Goal: Information Seeking & Learning: Learn about a topic

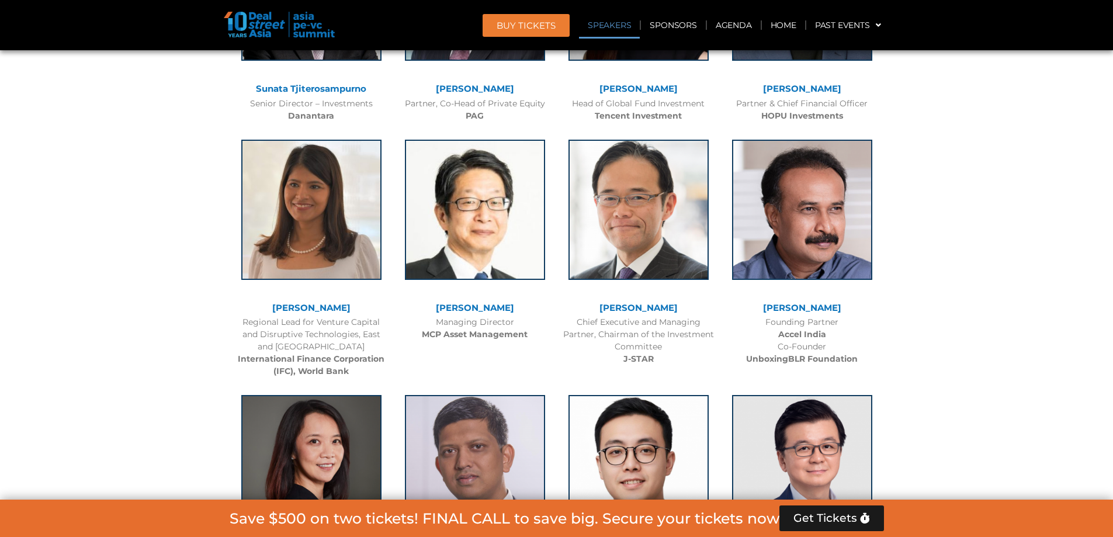
scroll to position [1285, 0]
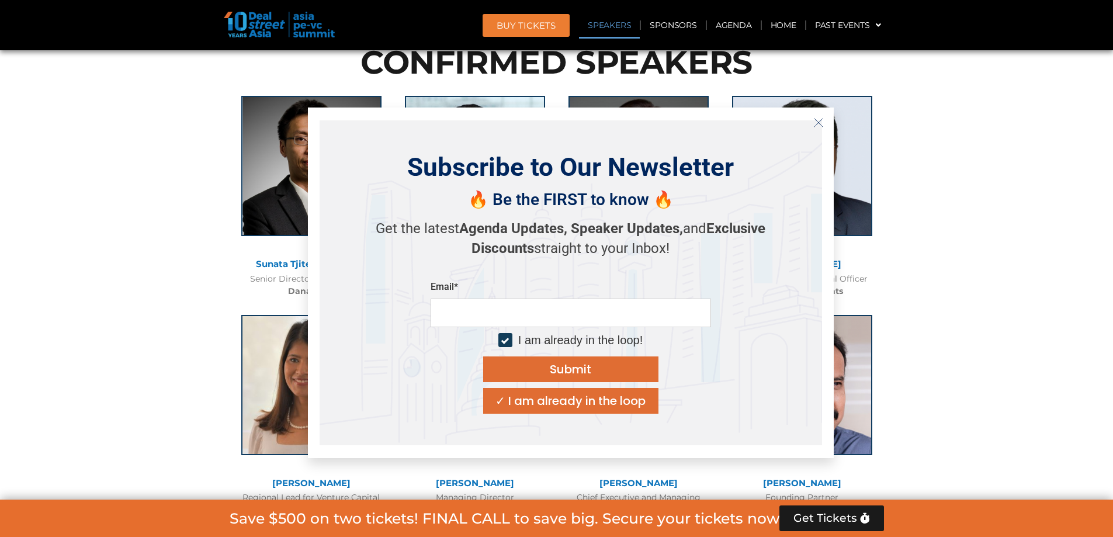
click at [813, 118] on icon "Close" at bounding box center [818, 122] width 11 height 11
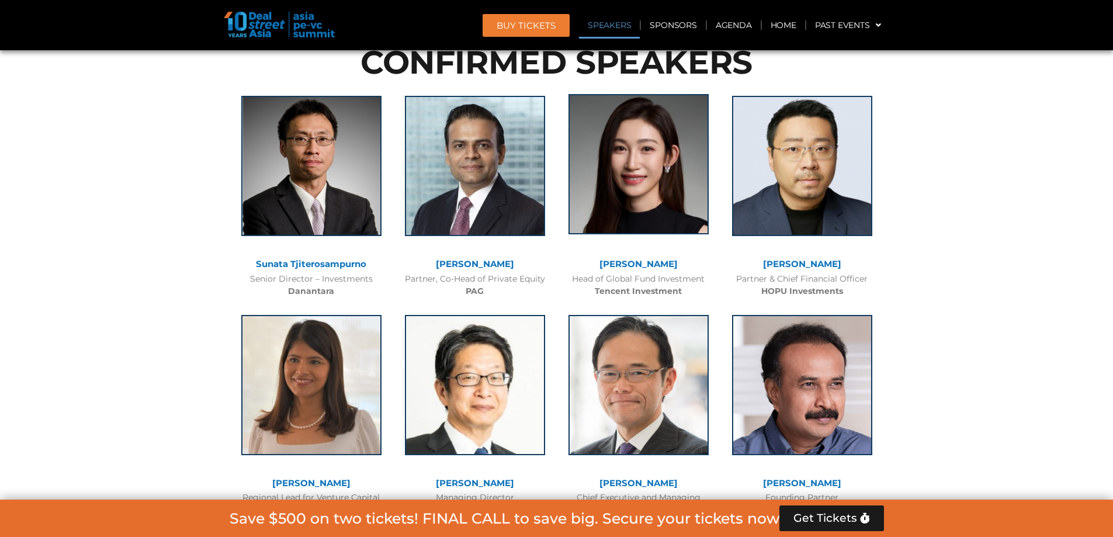
click at [651, 164] on img at bounding box center [638, 164] width 140 height 140
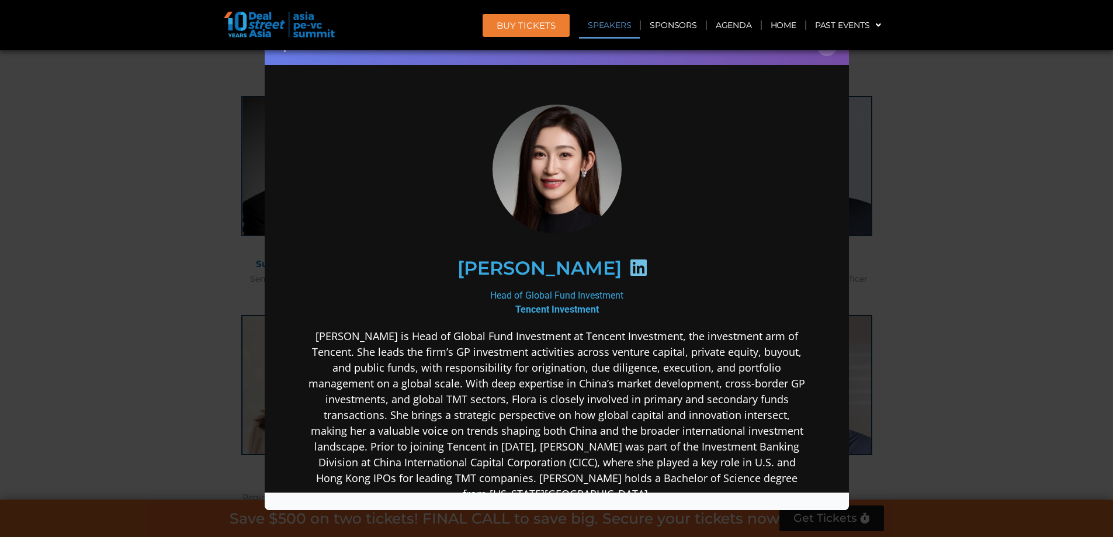
scroll to position [0, 0]
click at [629, 270] on icon at bounding box center [638, 267] width 19 height 19
click at [571, 282] on div "[PERSON_NAME]" at bounding box center [556, 268] width 454 height 60
click at [629, 268] on icon at bounding box center [638, 267] width 19 height 19
click at [629, 265] on icon at bounding box center [638, 267] width 19 height 19
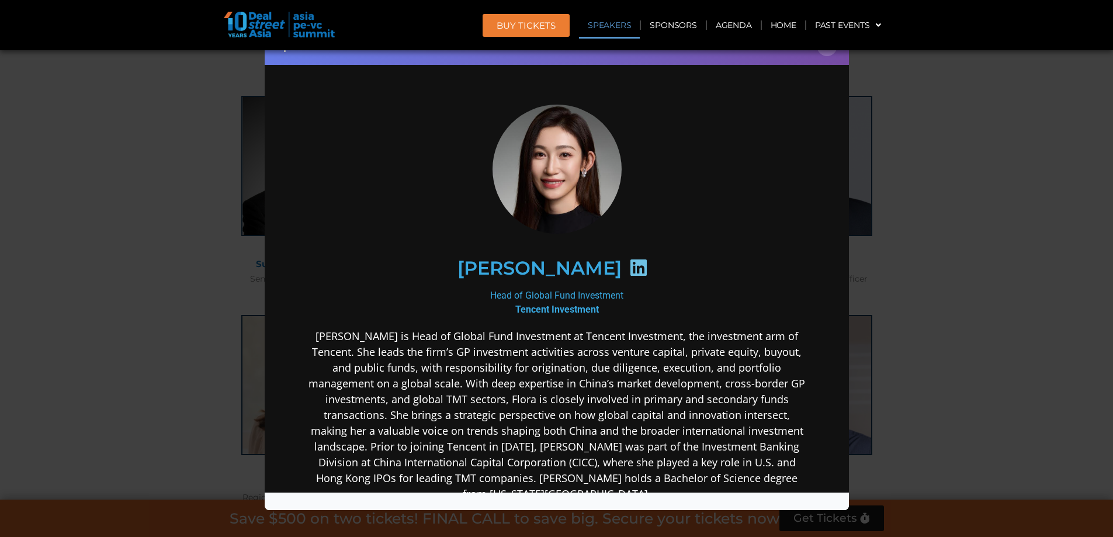
click at [629, 265] on icon at bounding box center [638, 267] width 19 height 19
click at [562, 305] on b "Tencent Investment" at bounding box center [557, 308] width 84 height 11
click at [533, 262] on h2 "[PERSON_NAME]" at bounding box center [539, 267] width 164 height 19
click at [532, 262] on h2 "[PERSON_NAME]" at bounding box center [539, 267] width 164 height 19
click at [586, 265] on div "[PERSON_NAME]" at bounding box center [556, 268] width 454 height 60
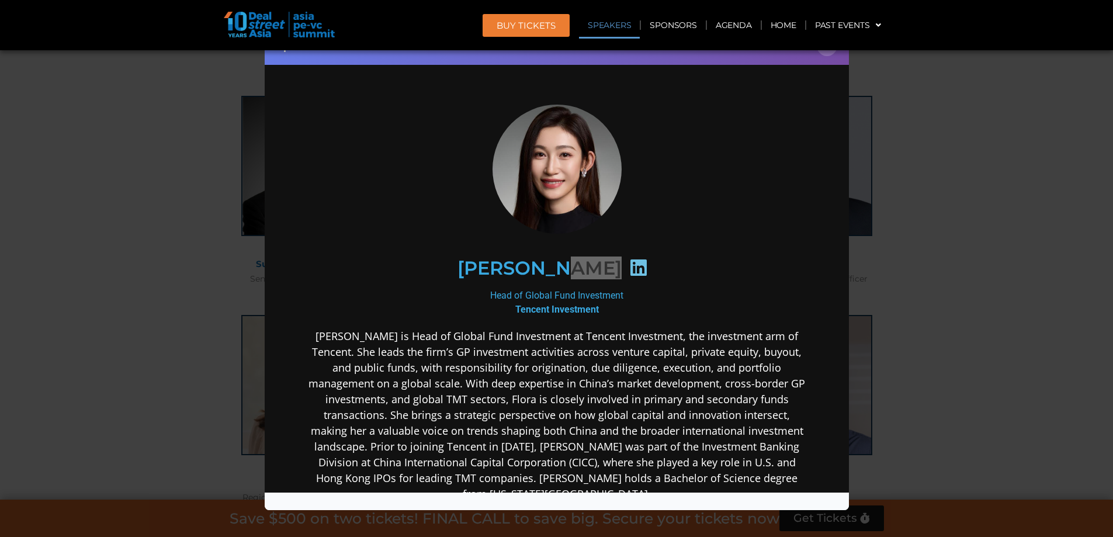
click at [830, 48] on header "BUY Tickets Speakers Sponsors Agenda Home Past Events JKT 2025 SG 2024 JKT 2024…" at bounding box center [556, 25] width 1113 height 50
click at [829, 53] on button "×" at bounding box center [827, 46] width 20 height 20
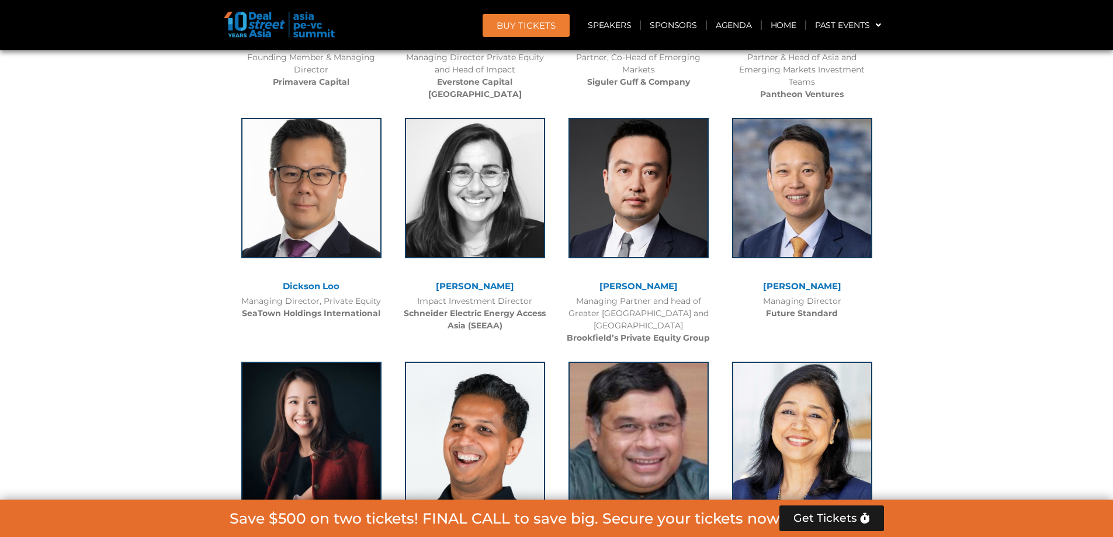
scroll to position [3563, 0]
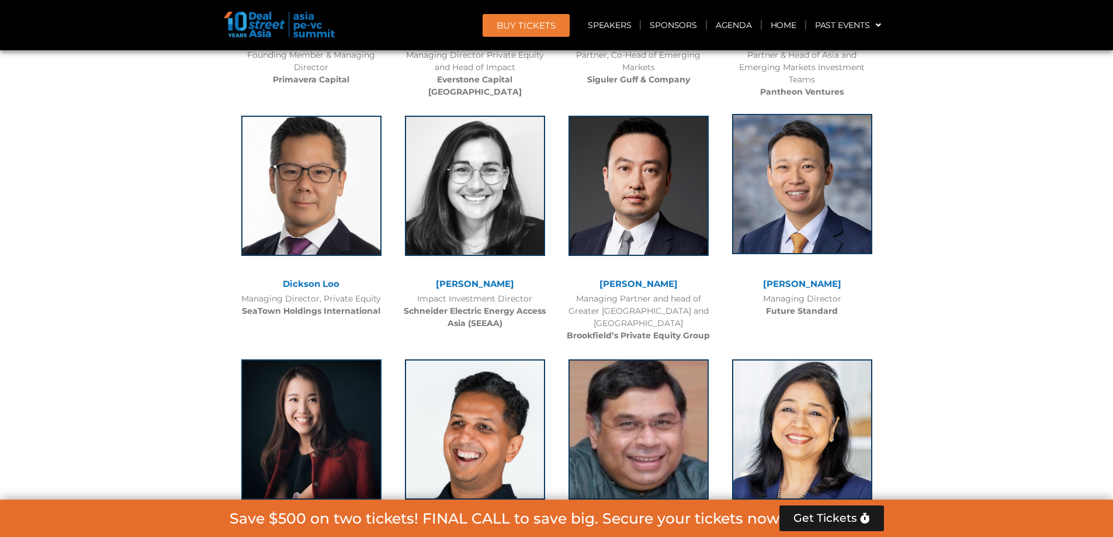
click at [801, 241] on img at bounding box center [802, 184] width 140 height 140
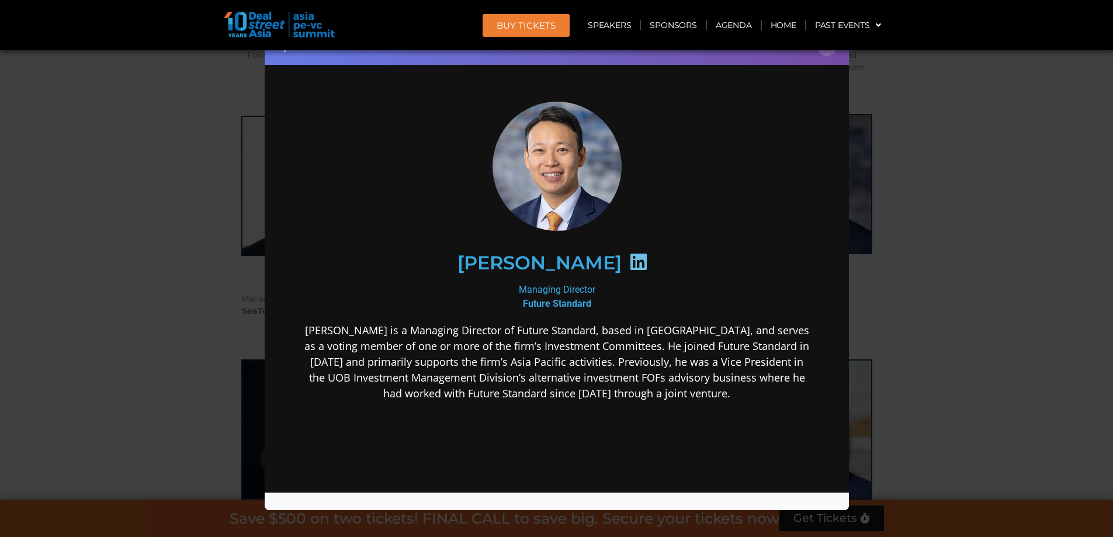
scroll to position [0, 0]
click at [929, 179] on div "Speaker Profile ×" at bounding box center [556, 268] width 1113 height 537
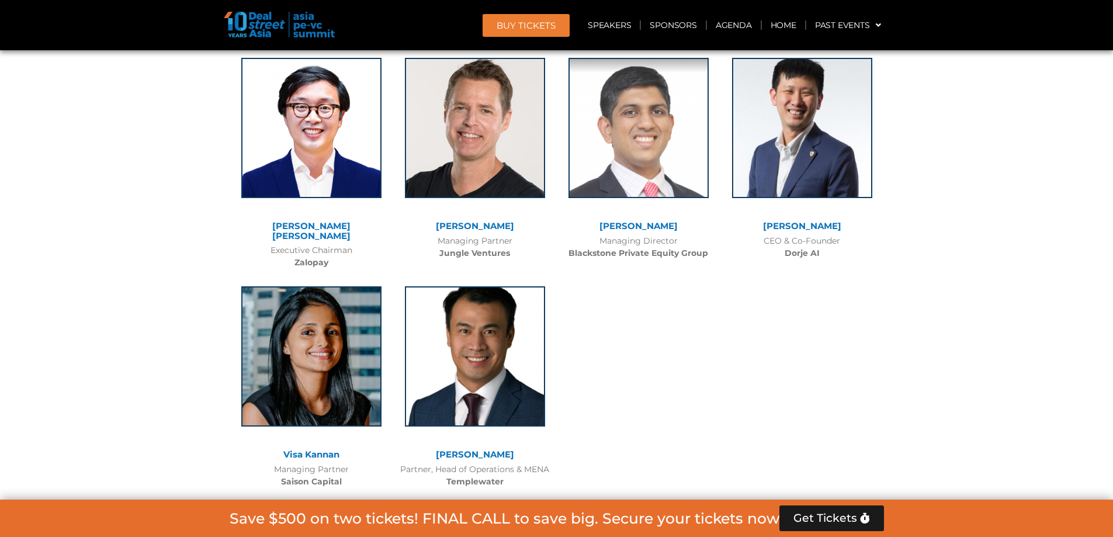
scroll to position [8119, 0]
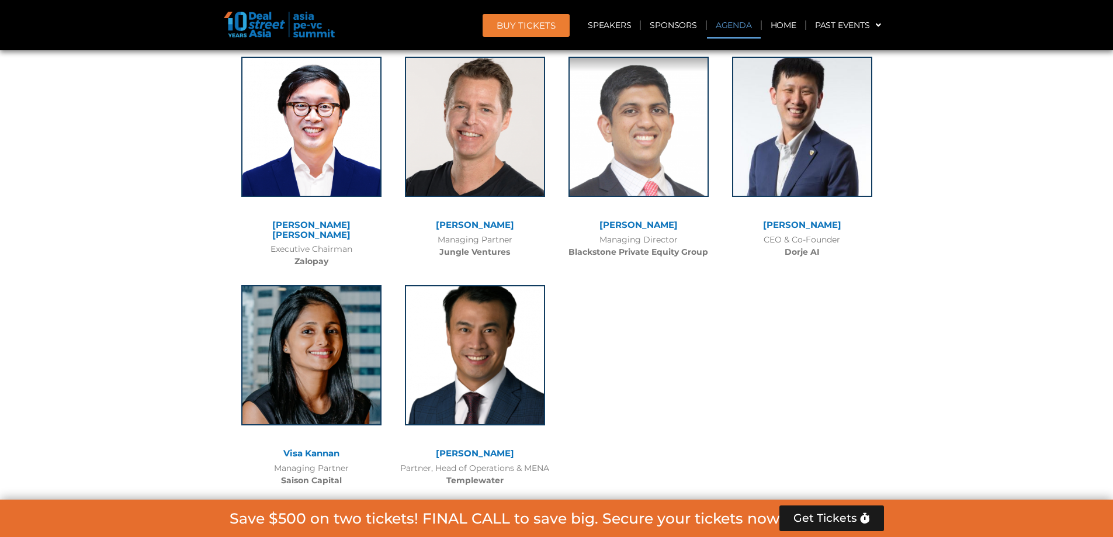
click at [737, 26] on link "Agenda" at bounding box center [734, 25] width 54 height 27
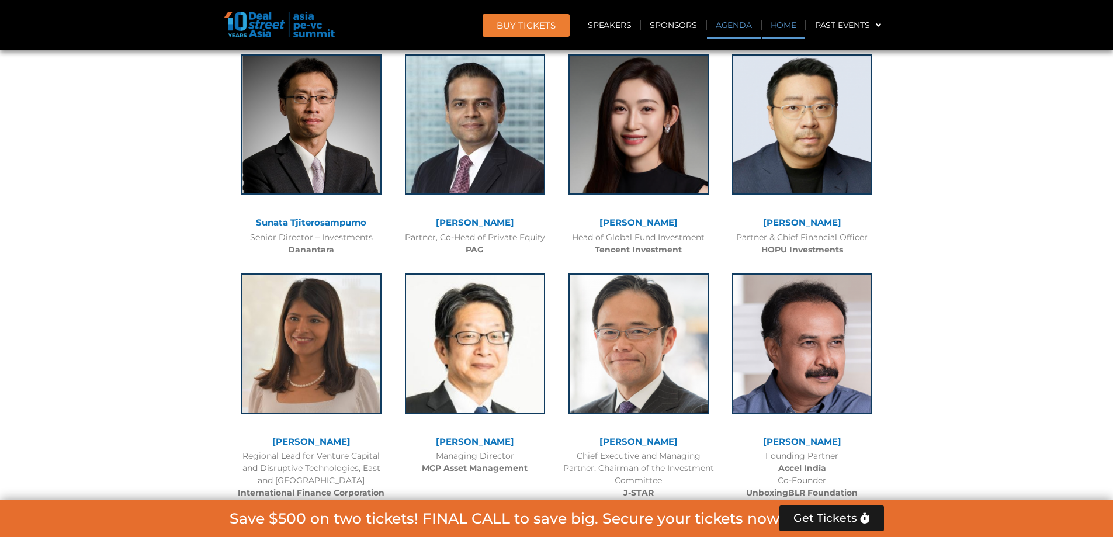
scroll to position [622, 0]
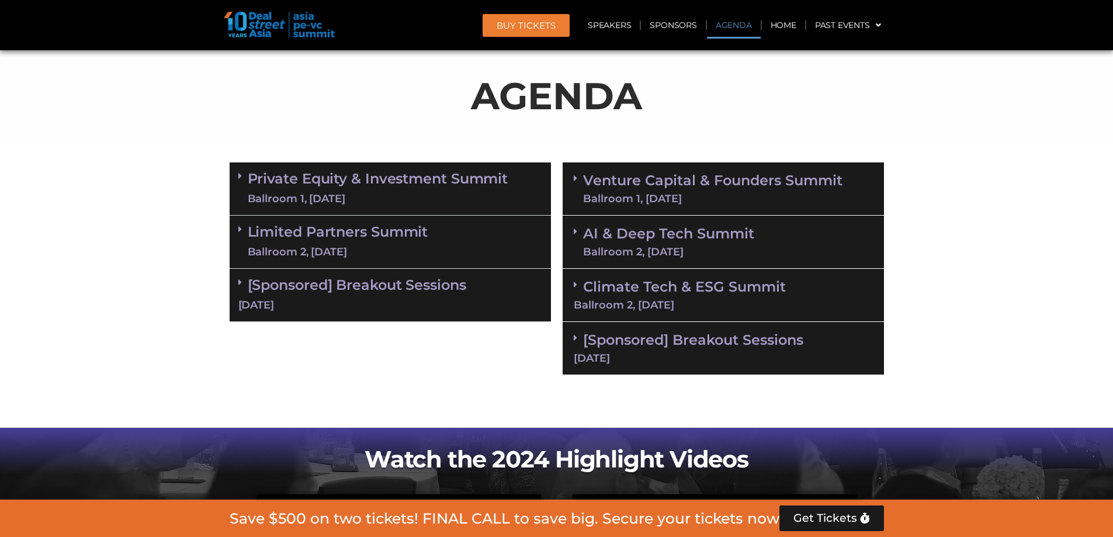
click at [577, 179] on icon at bounding box center [576, 177] width 4 height 9
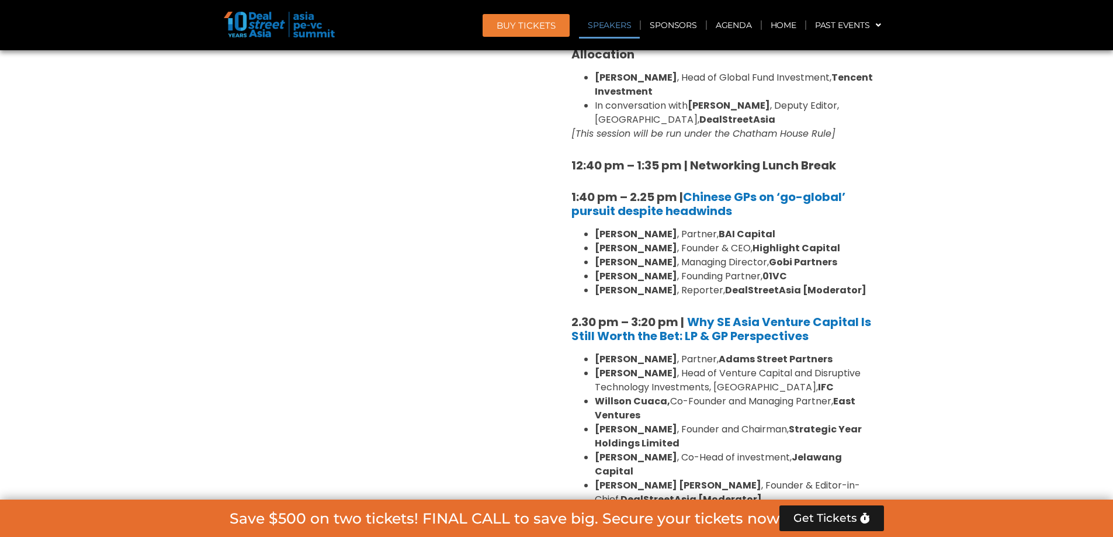
scroll to position [1498, 0]
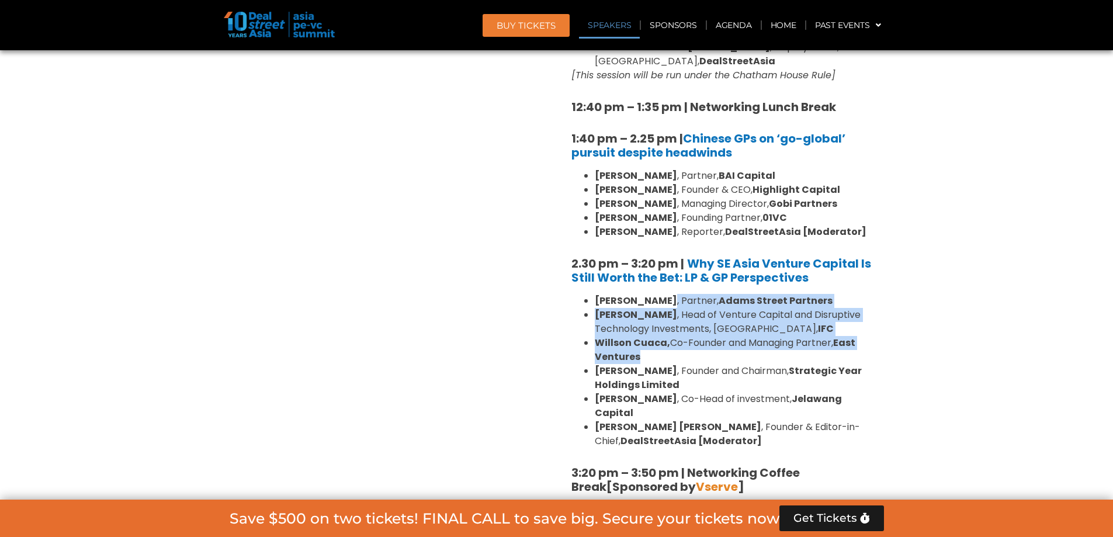
drag, startPoint x: 652, startPoint y: 271, endPoint x: 668, endPoint y: 326, distance: 57.1
click at [668, 326] on ul "[PERSON_NAME] , Partner, [PERSON_NAME] Street Partners [PERSON_NAME] , Head of …" at bounding box center [723, 371] width 304 height 154
click at [665, 336] on li "[PERSON_NAME], Co-Founder and Managing Partner, East Ventures" at bounding box center [735, 350] width 280 height 28
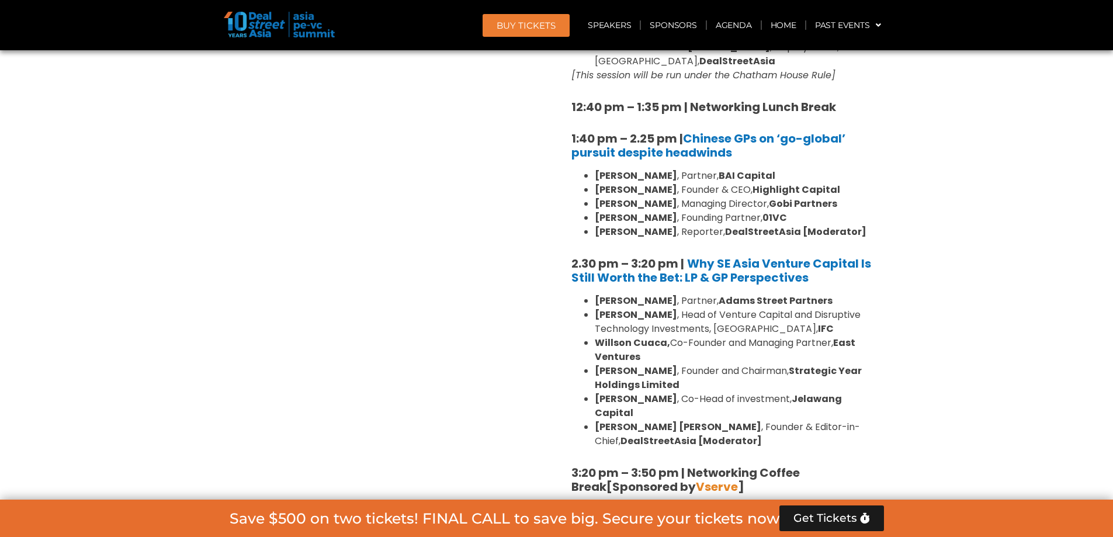
scroll to position [1557, 0]
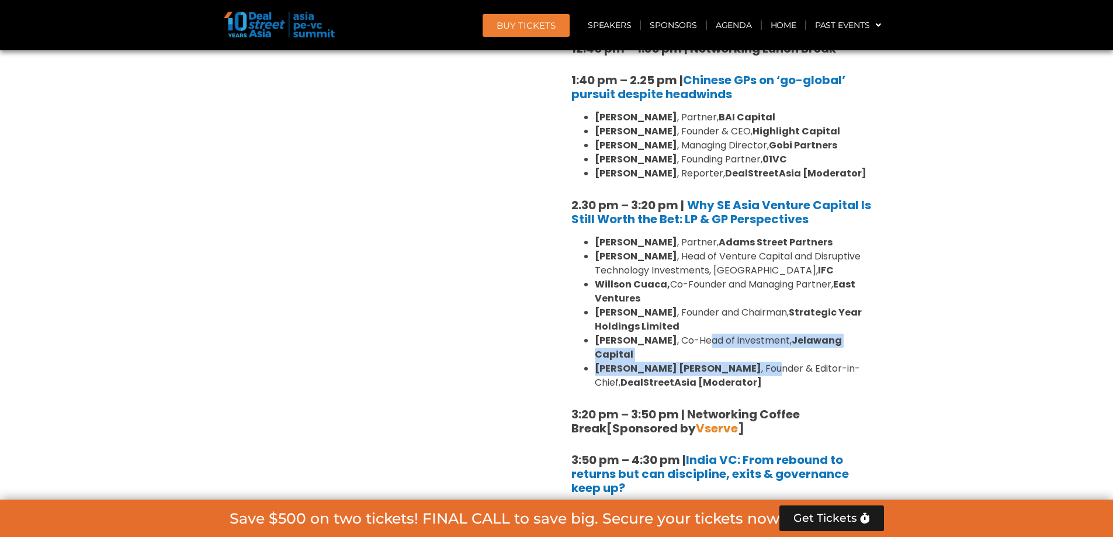
drag, startPoint x: 690, startPoint y: 309, endPoint x: 701, endPoint y: 323, distance: 17.5
click at [701, 323] on ul "[PERSON_NAME] , Partner, [PERSON_NAME] Street Partners [PERSON_NAME] , Head of …" at bounding box center [723, 312] width 304 height 154
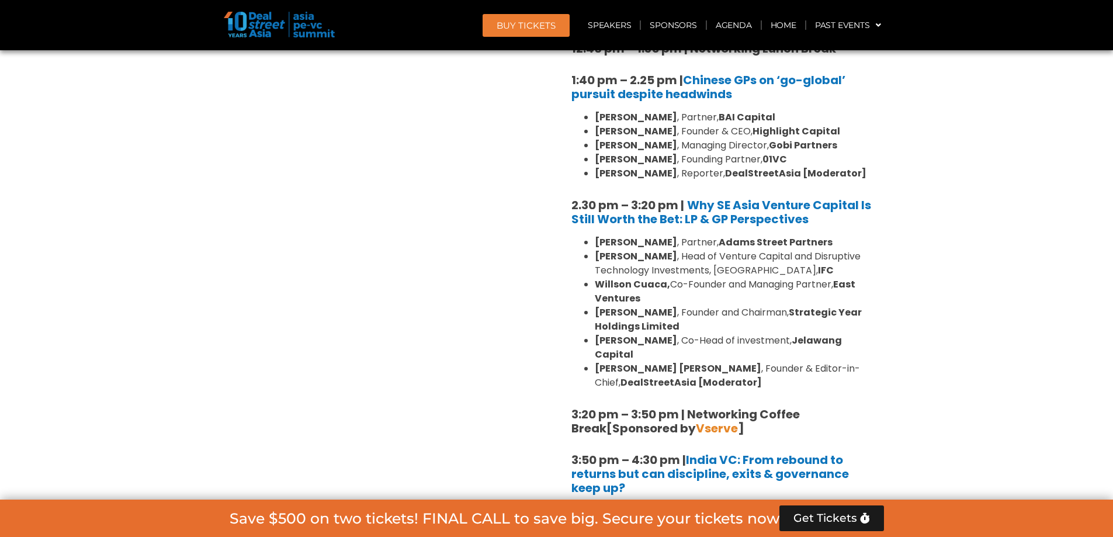
click at [670, 305] on strong "Strategic Year Holdings Limited" at bounding box center [728, 318] width 267 height 27
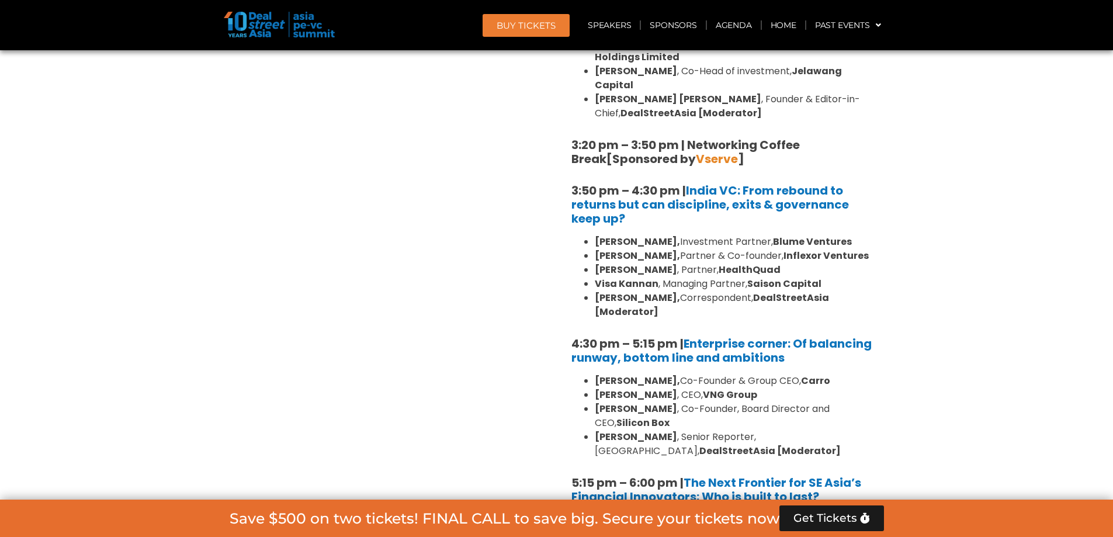
scroll to position [1849, 0]
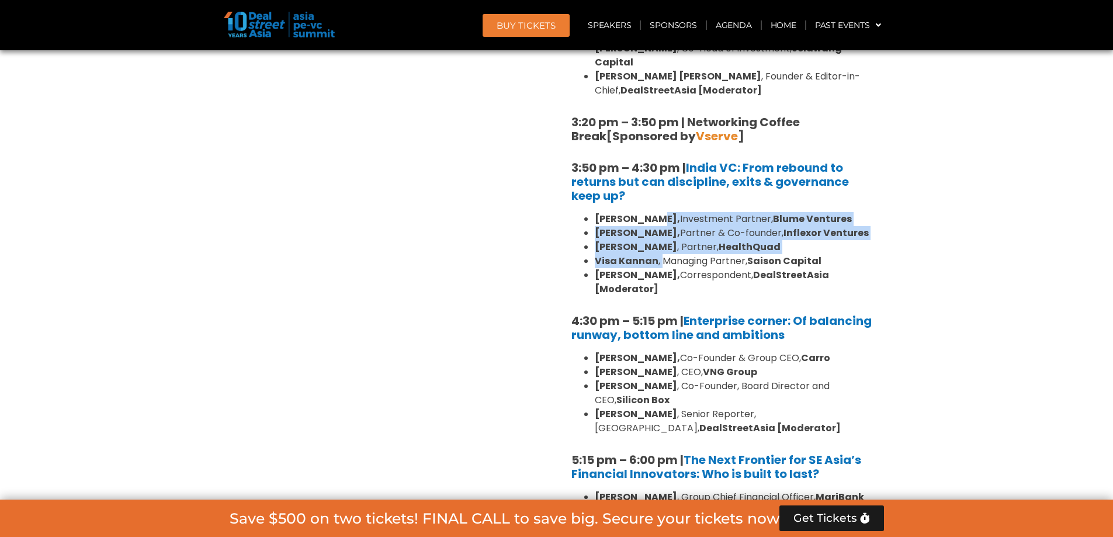
drag, startPoint x: 649, startPoint y: 181, endPoint x: 666, endPoint y: 247, distance: 68.1
click at [664, 228] on ul "[PERSON_NAME], Investment Partner, [PERSON_NAME] Ventures [PERSON_NAME], Partne…" at bounding box center [723, 254] width 304 height 84
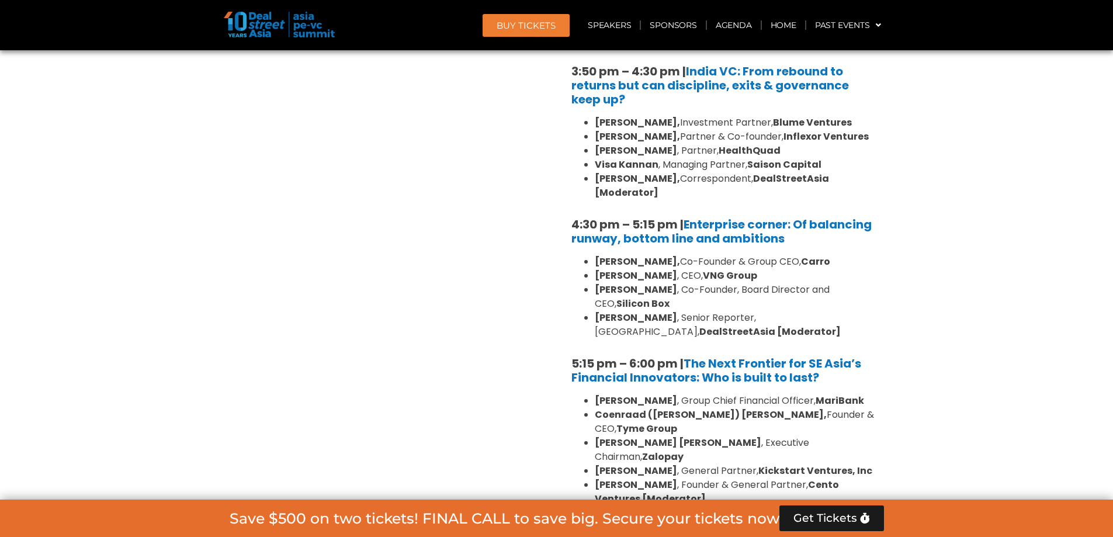
scroll to position [1966, 0]
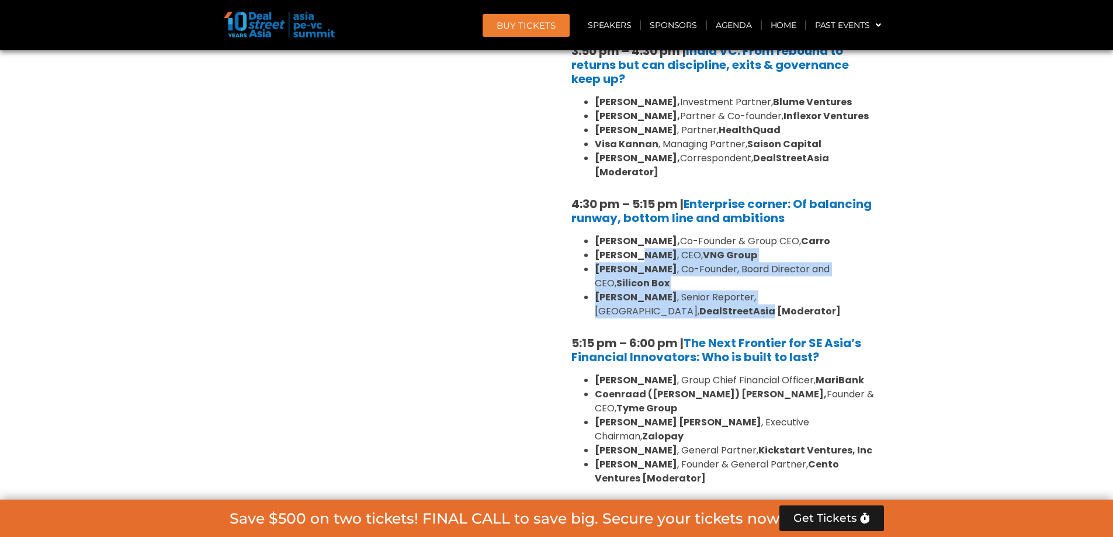
drag, startPoint x: 641, startPoint y: 221, endPoint x: 665, endPoint y: 275, distance: 58.1
click at [665, 254] on ul "[PERSON_NAME], Co-Founder & Group CEO, [PERSON_NAME] , CEO, VNG Group [PERSON_N…" at bounding box center [723, 276] width 304 height 84
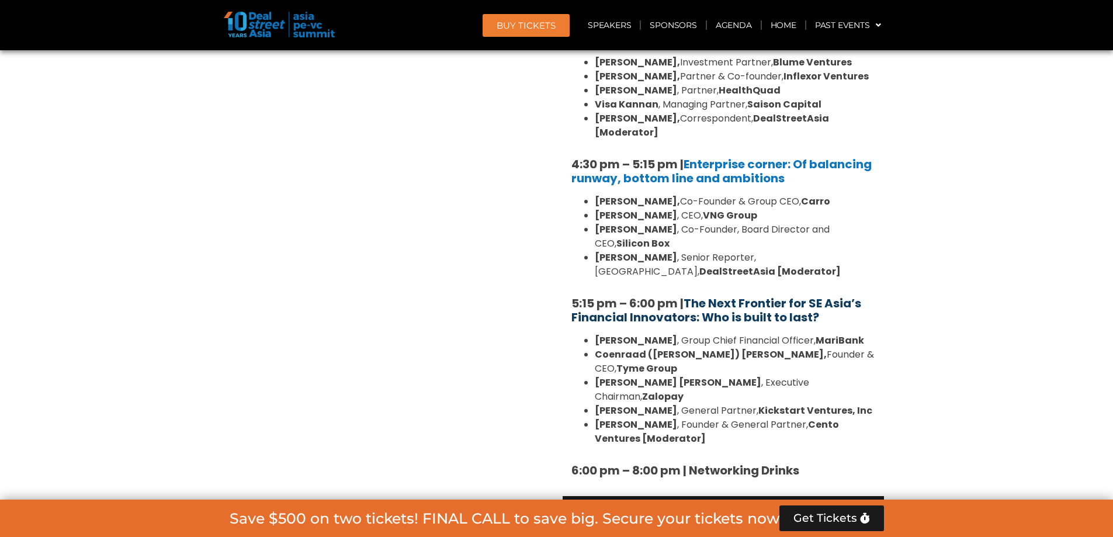
scroll to position [2024, 0]
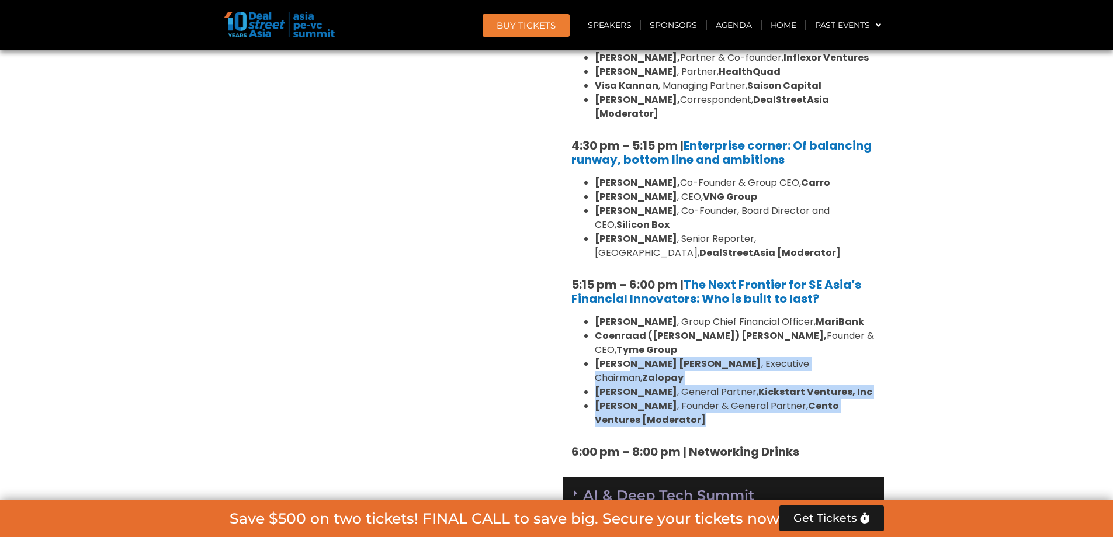
drag, startPoint x: 672, startPoint y: 334, endPoint x: 607, endPoint y: 287, distance: 79.6
click at [625, 315] on ul "[PERSON_NAME] , Group Chief Financial Officer, [PERSON_NAME] ([PERSON_NAME]) [P…" at bounding box center [723, 371] width 304 height 112
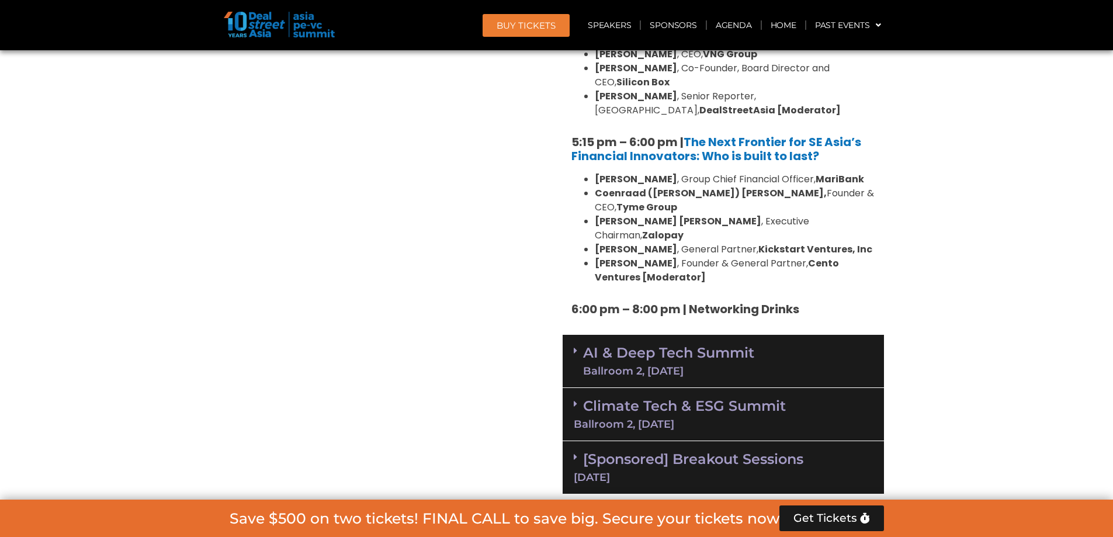
scroll to position [2199, 0]
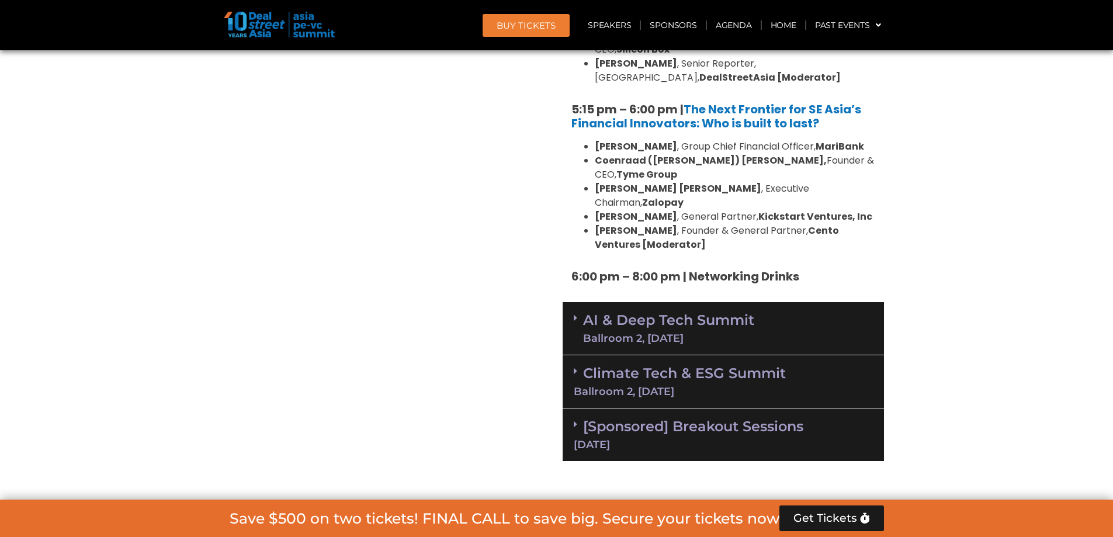
click at [575, 313] on span at bounding box center [578, 328] width 9 height 30
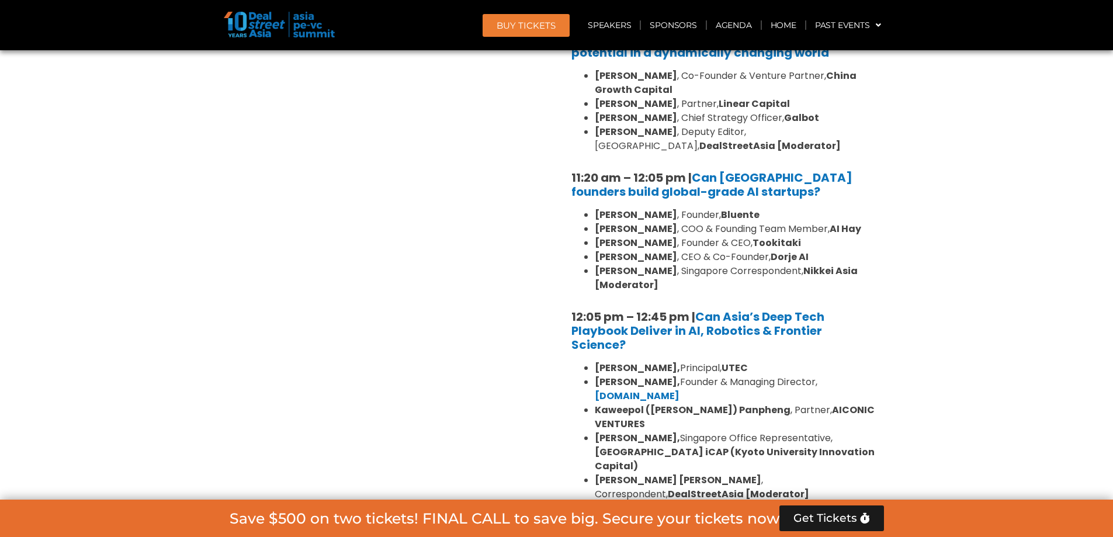
scroll to position [2666, 0]
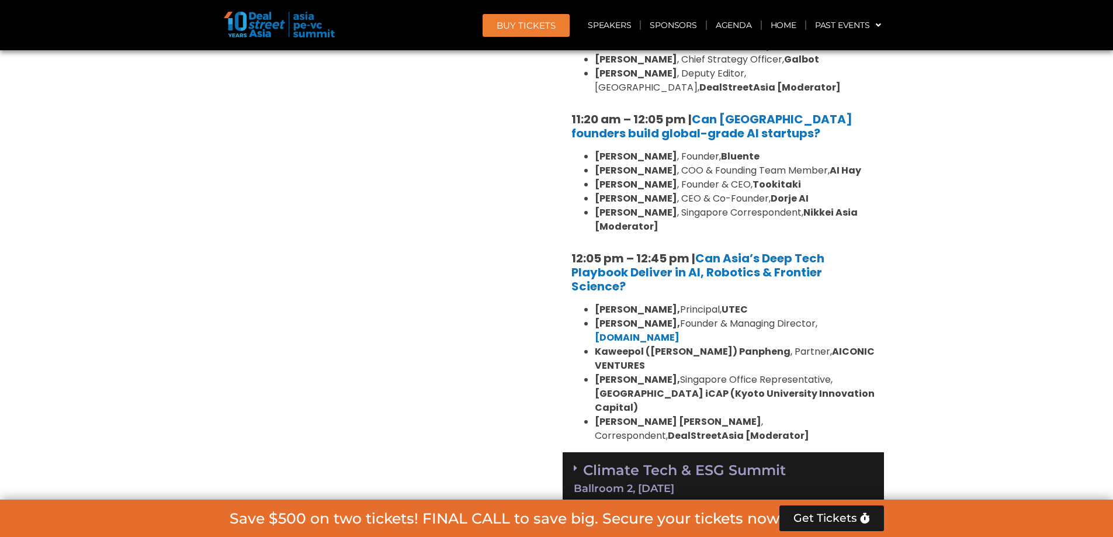
click at [585, 461] on link "Climate Tech & ESG Summit Ballroom 2, [DATE]" at bounding box center [723, 477] width 299 height 32
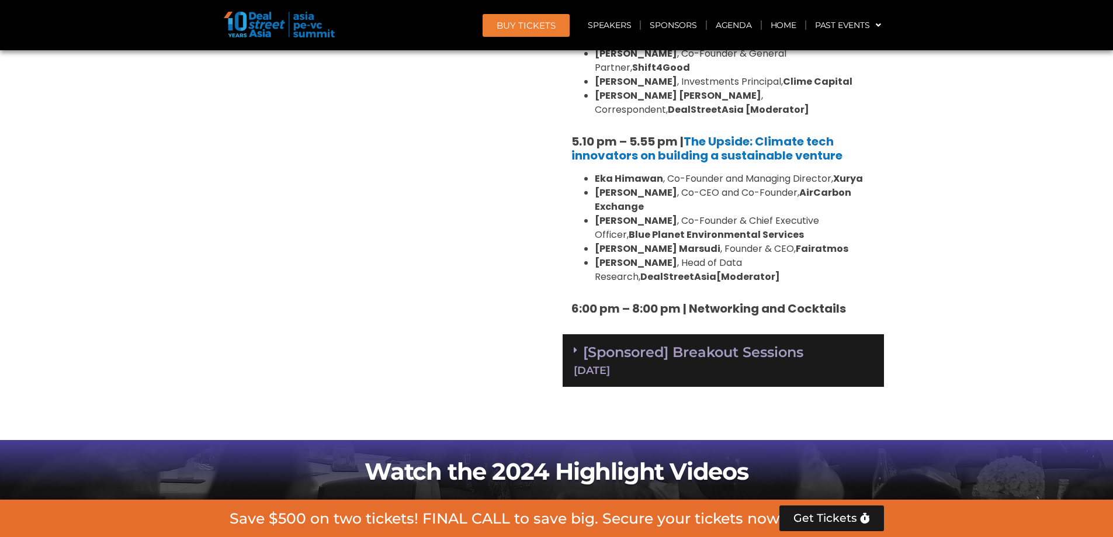
scroll to position [3893, 0]
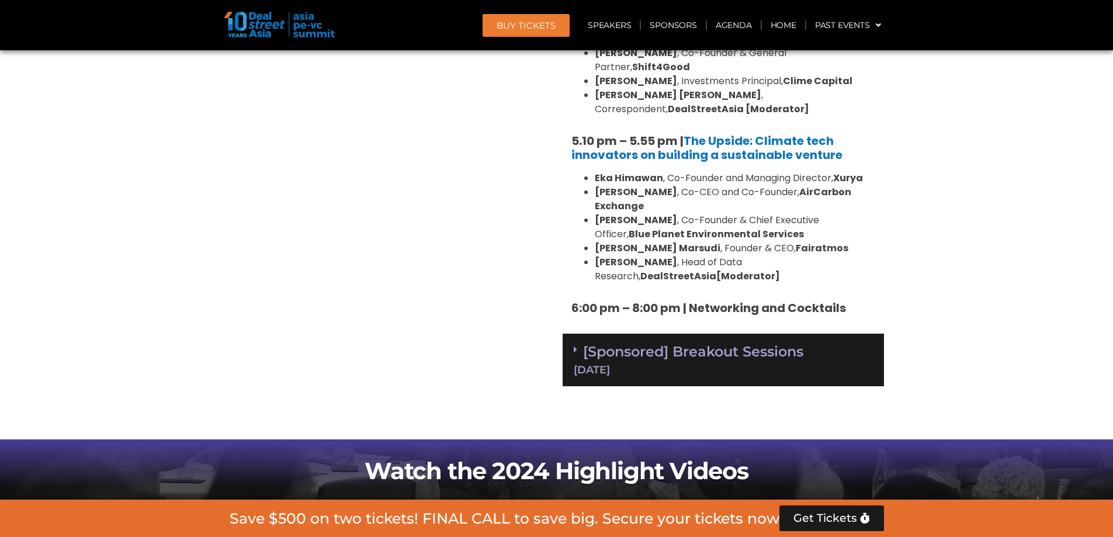
click at [575, 334] on div "[Sponsored] Breakout Sessions [DATE]" at bounding box center [722, 360] width 321 height 53
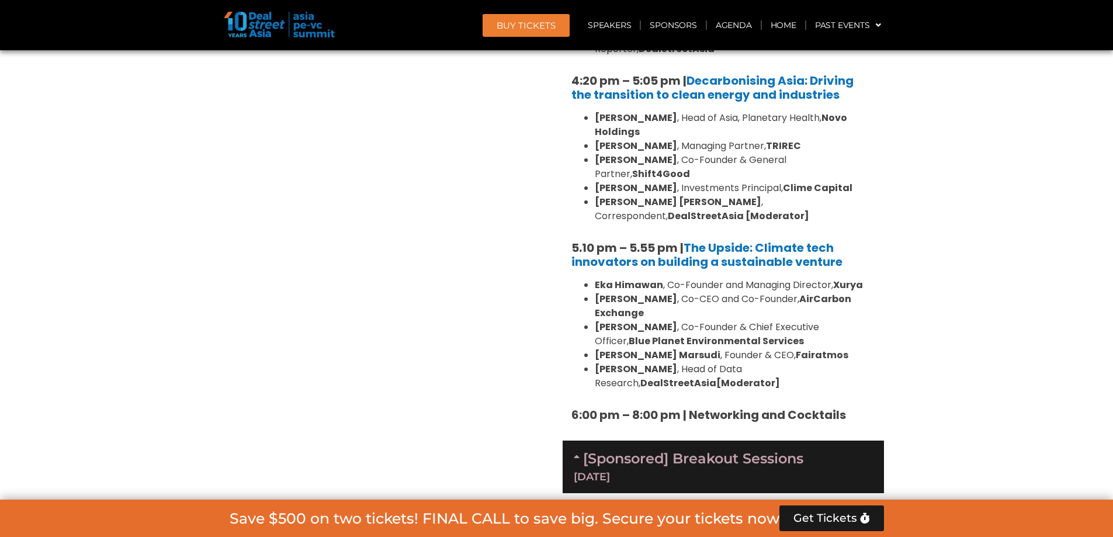
scroll to position [3659, 0]
